Goal: Task Accomplishment & Management: Complete application form

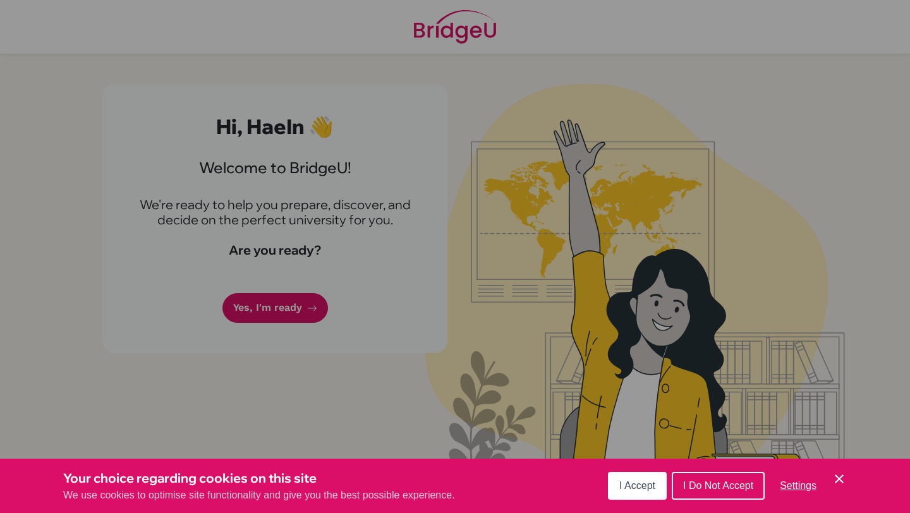
click at [294, 327] on div "Cookie Preferences" at bounding box center [455, 256] width 910 height 513
click at [640, 495] on button "I Accept" at bounding box center [637, 486] width 59 height 28
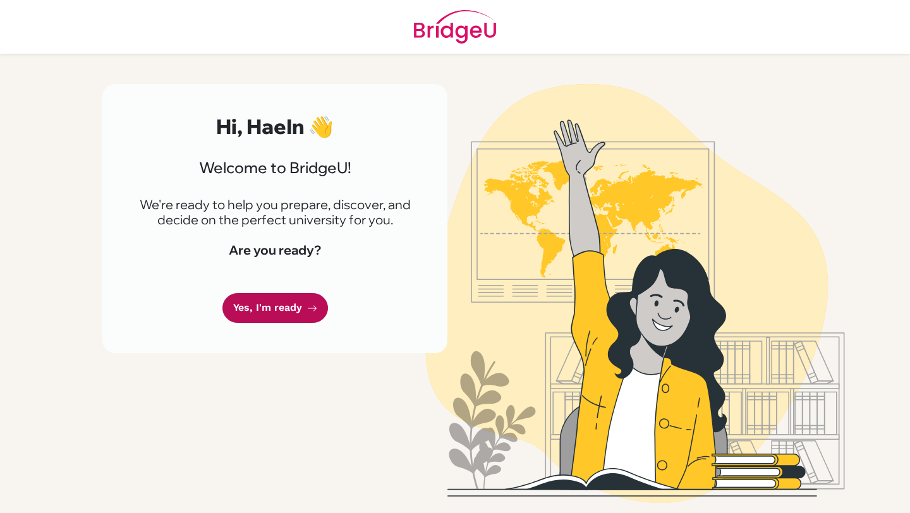
click at [246, 297] on link "Yes, I'm ready" at bounding box center [276, 308] width 106 height 30
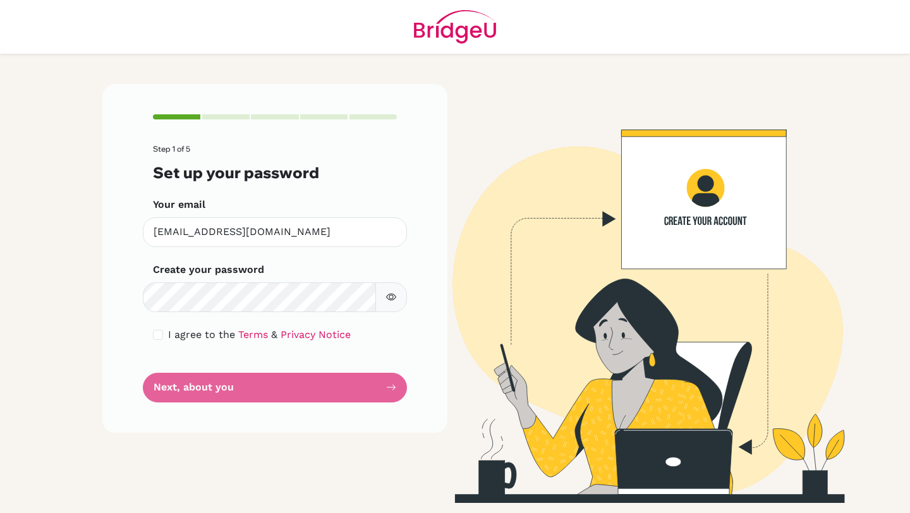
click at [389, 293] on icon "button" at bounding box center [391, 297] width 10 height 10
click at [238, 385] on form "Step 1 of 5 Set up your password Your email [EMAIL_ADDRESS][DOMAIN_NAME] Invali…" at bounding box center [275, 273] width 244 height 257
click at [152, 327] on div "Step 1 of 5 Set up your password Your email [EMAIL_ADDRESS][DOMAIN_NAME] Invali…" at bounding box center [274, 258] width 345 height 348
click at [157, 334] on input "checkbox" at bounding box center [158, 335] width 10 height 10
checkbox input "true"
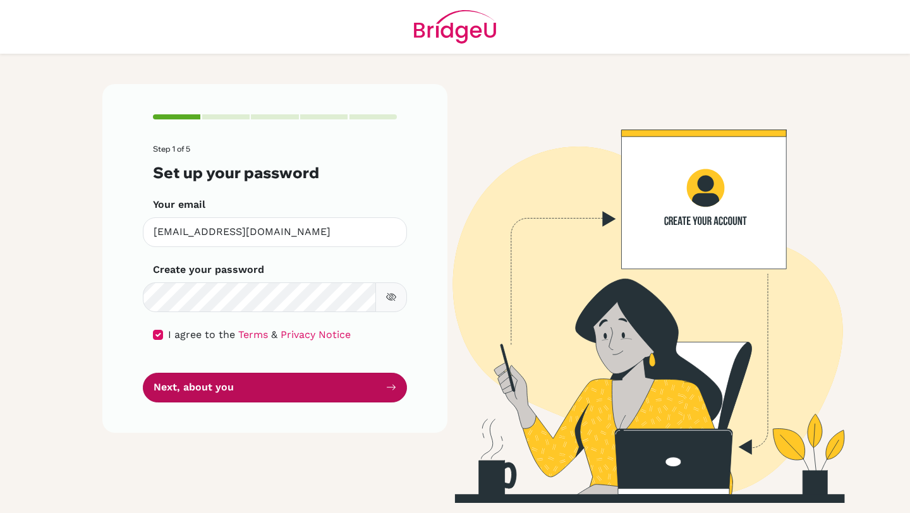
click at [212, 400] on button "Next, about you" at bounding box center [275, 388] width 264 height 30
